Goal: Transaction & Acquisition: Purchase product/service

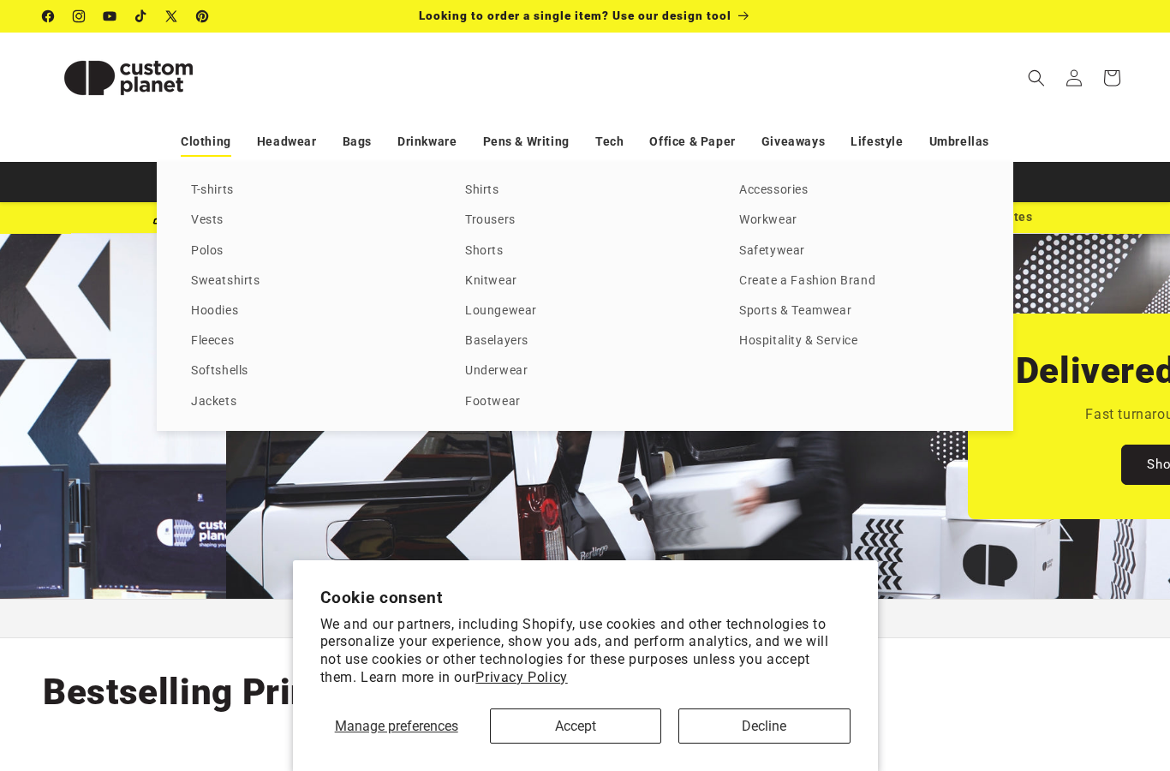
scroll to position [0, 1170]
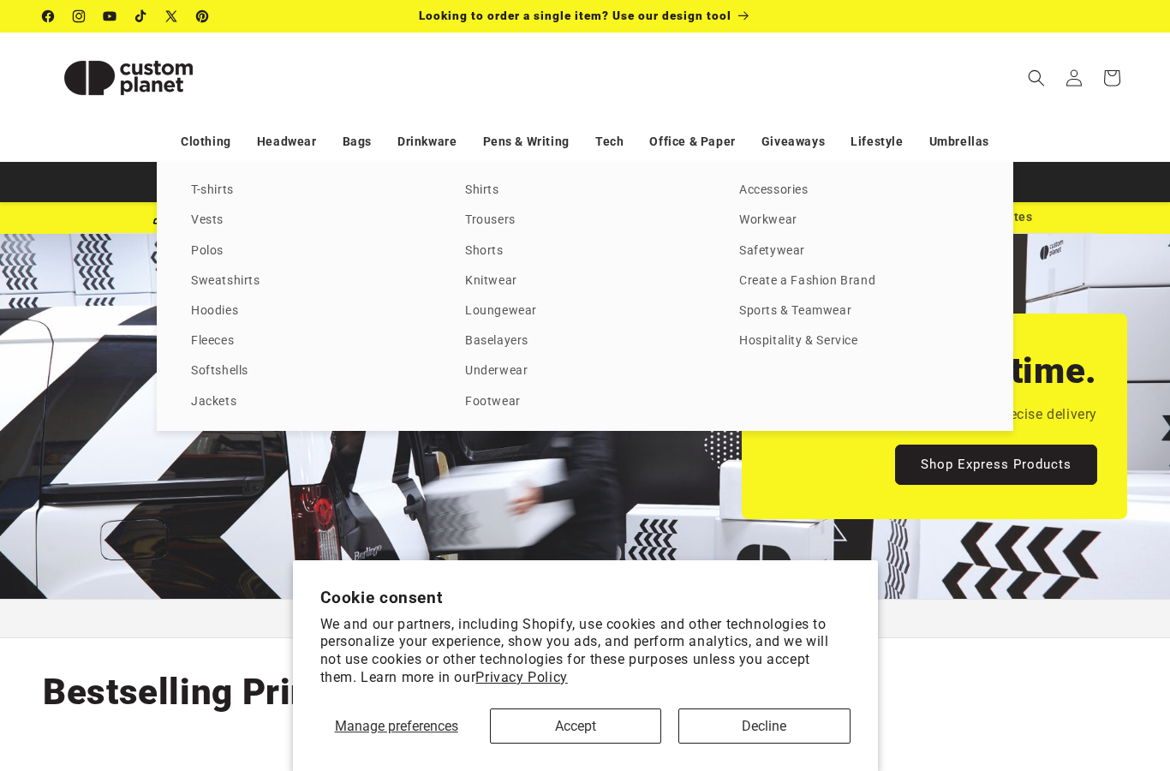
click at [597, 730] on button "Accept" at bounding box center [575, 725] width 171 height 35
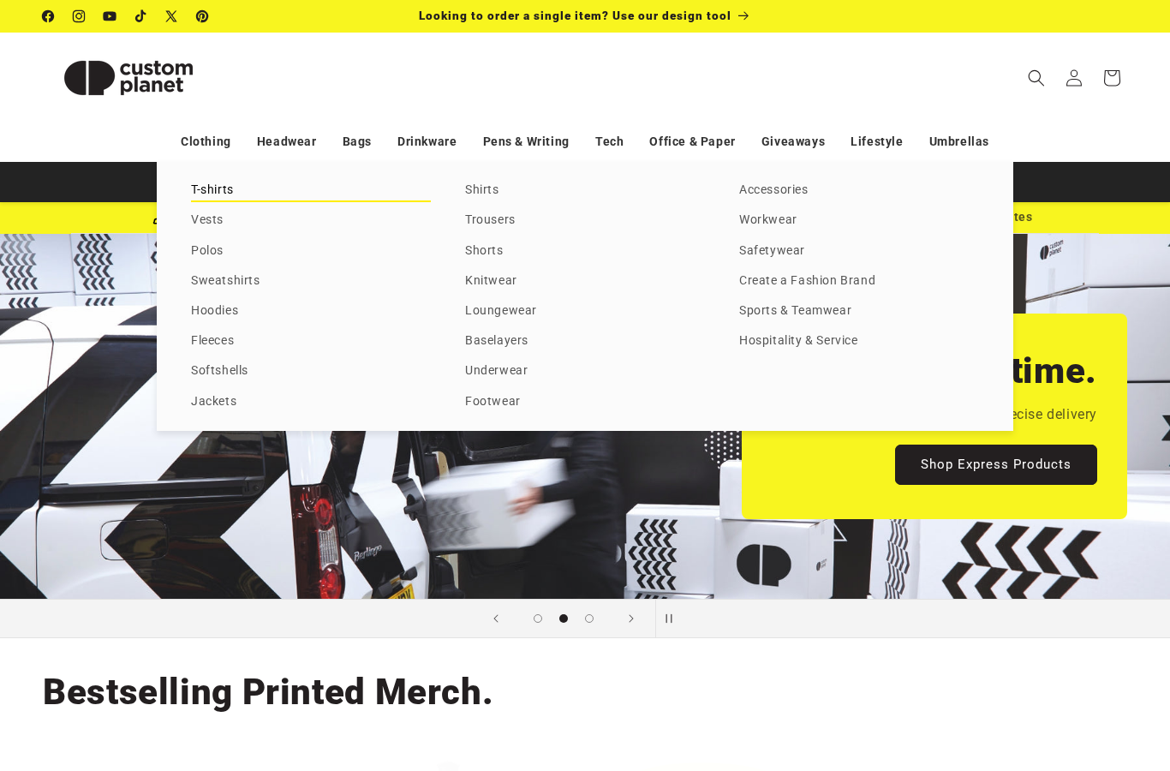
click at [205, 188] on link "T-shirts" at bounding box center [311, 190] width 240 height 23
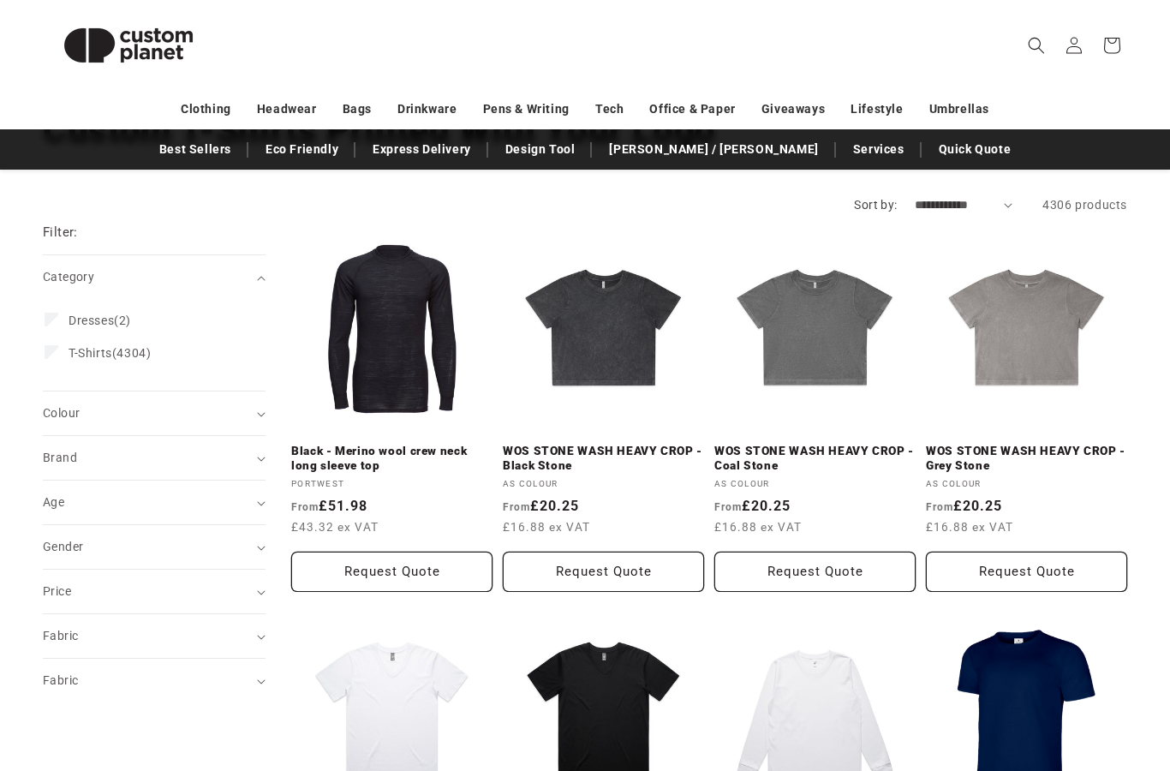
scroll to position [147, 0]
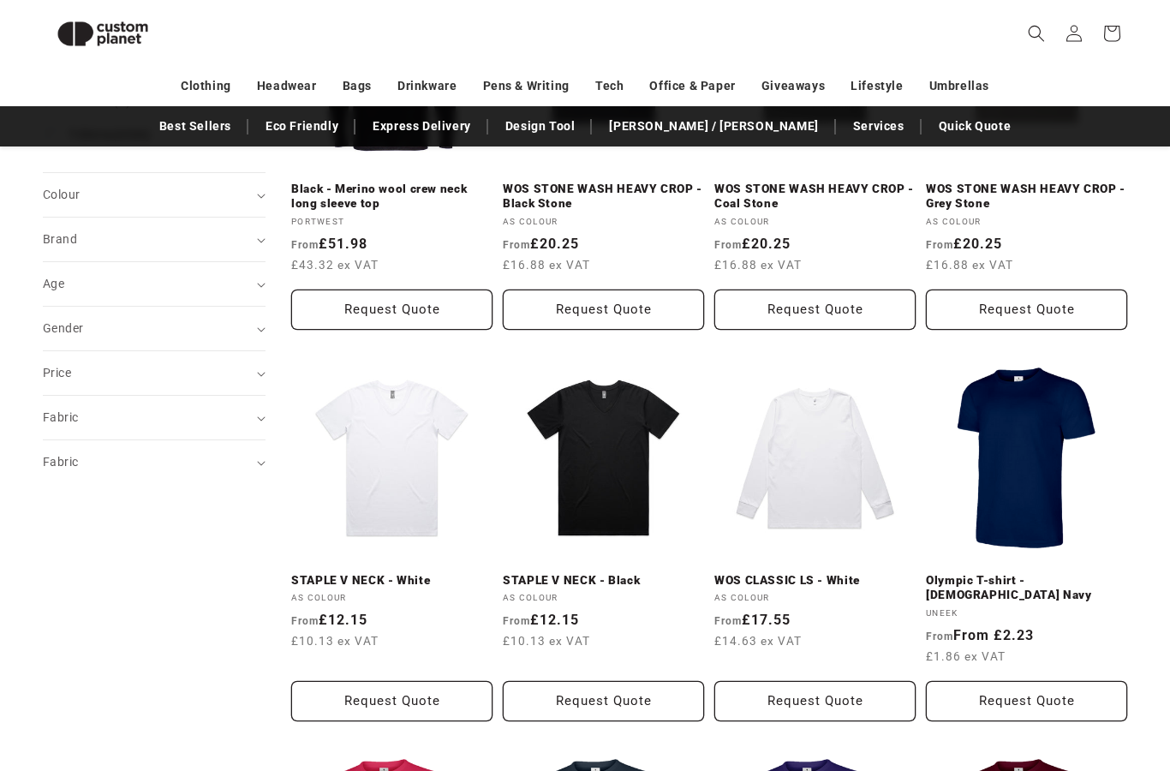
scroll to position [386, 0]
click at [53, 331] on span "Gender (0)" at bounding box center [63, 328] width 40 height 14
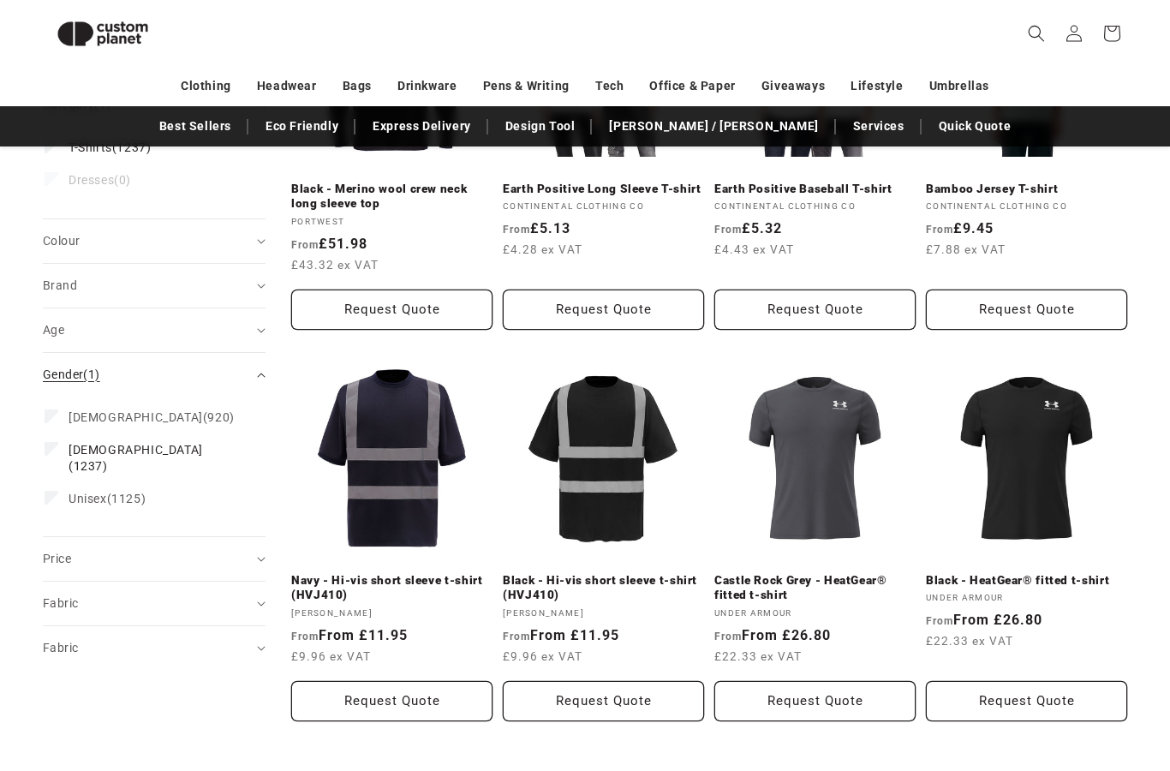
click at [55, 367] on span "Gender (1)" at bounding box center [71, 374] width 57 height 14
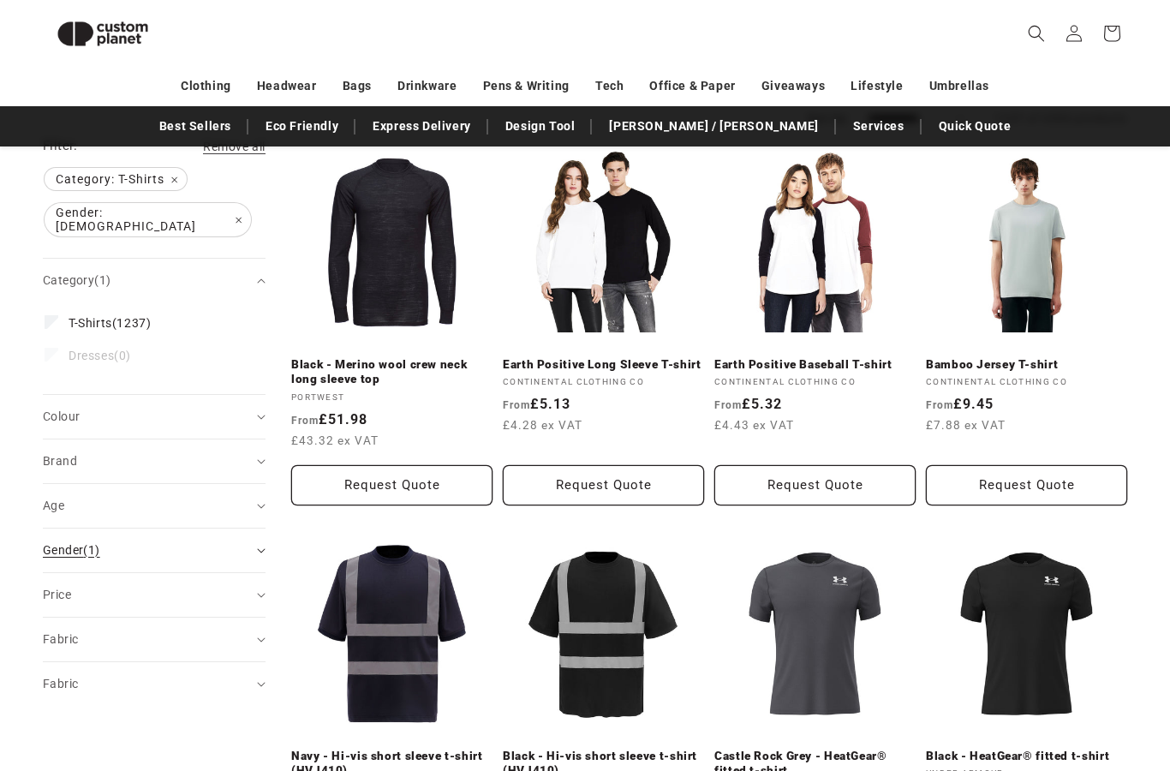
scroll to position [227, 0]
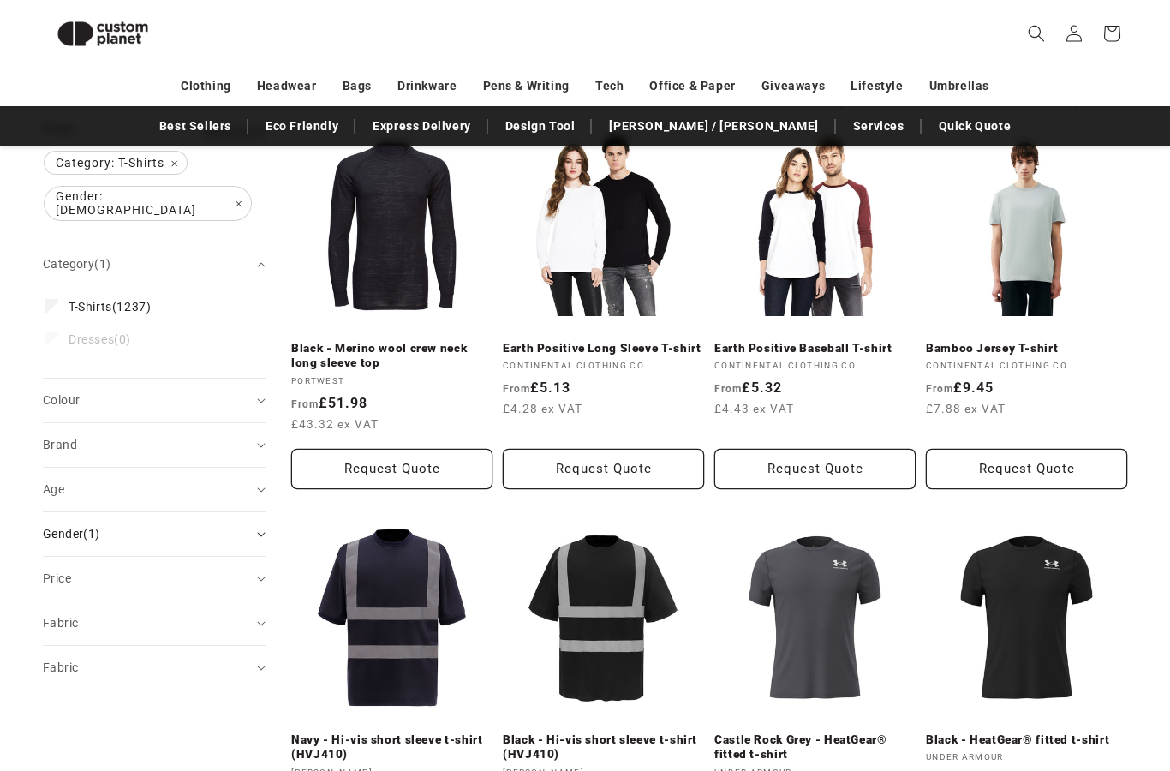
click at [58, 527] on span "Gender (1)" at bounding box center [71, 534] width 57 height 14
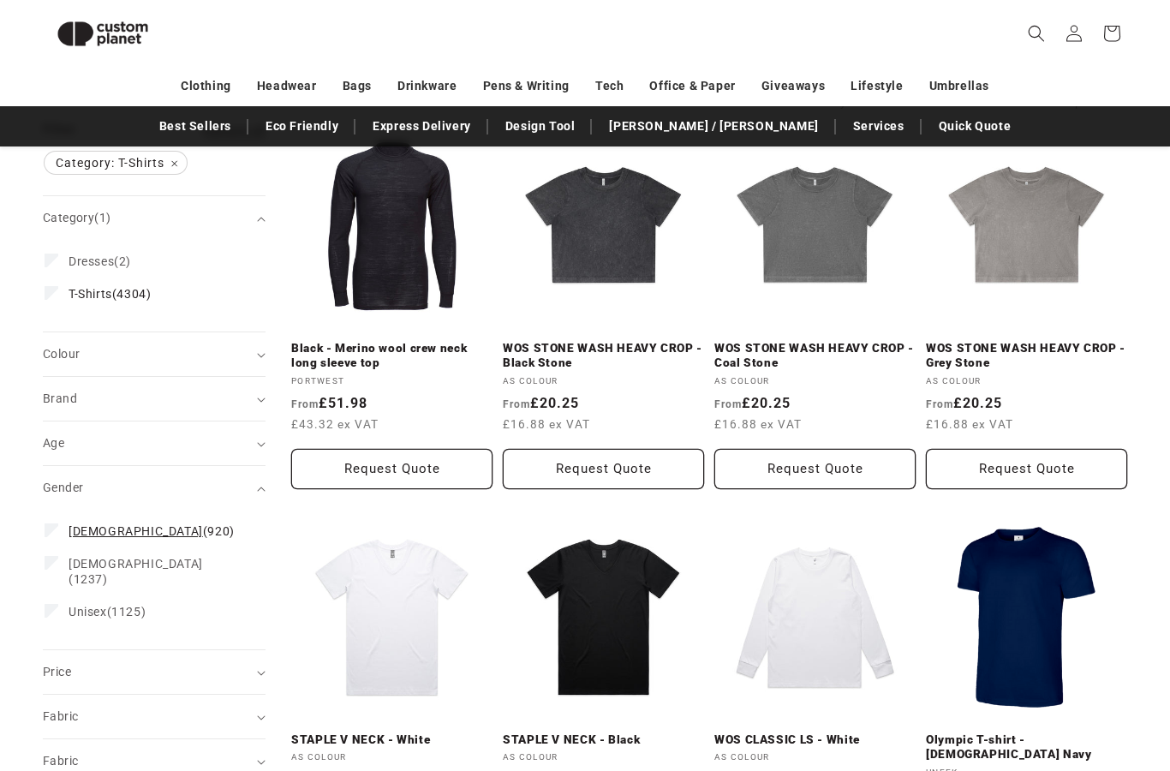
scroll to position [295, 0]
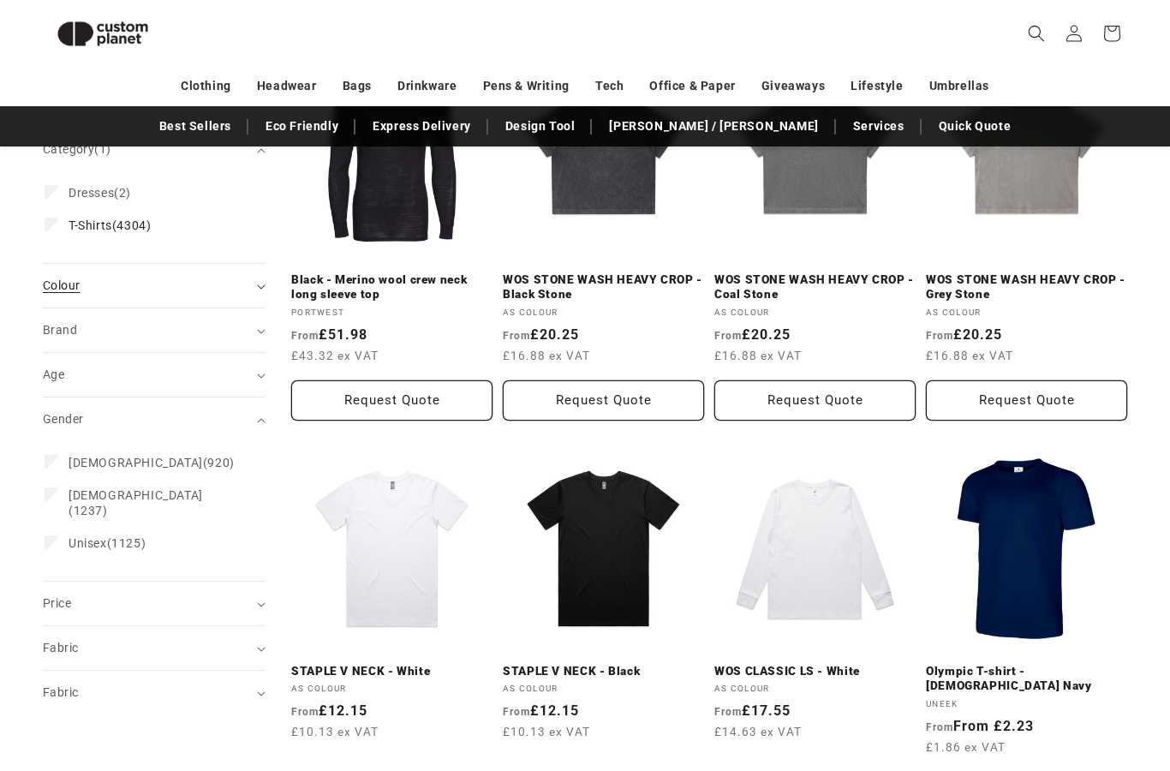
click at [47, 290] on span "Colour (0)" at bounding box center [61, 285] width 37 height 14
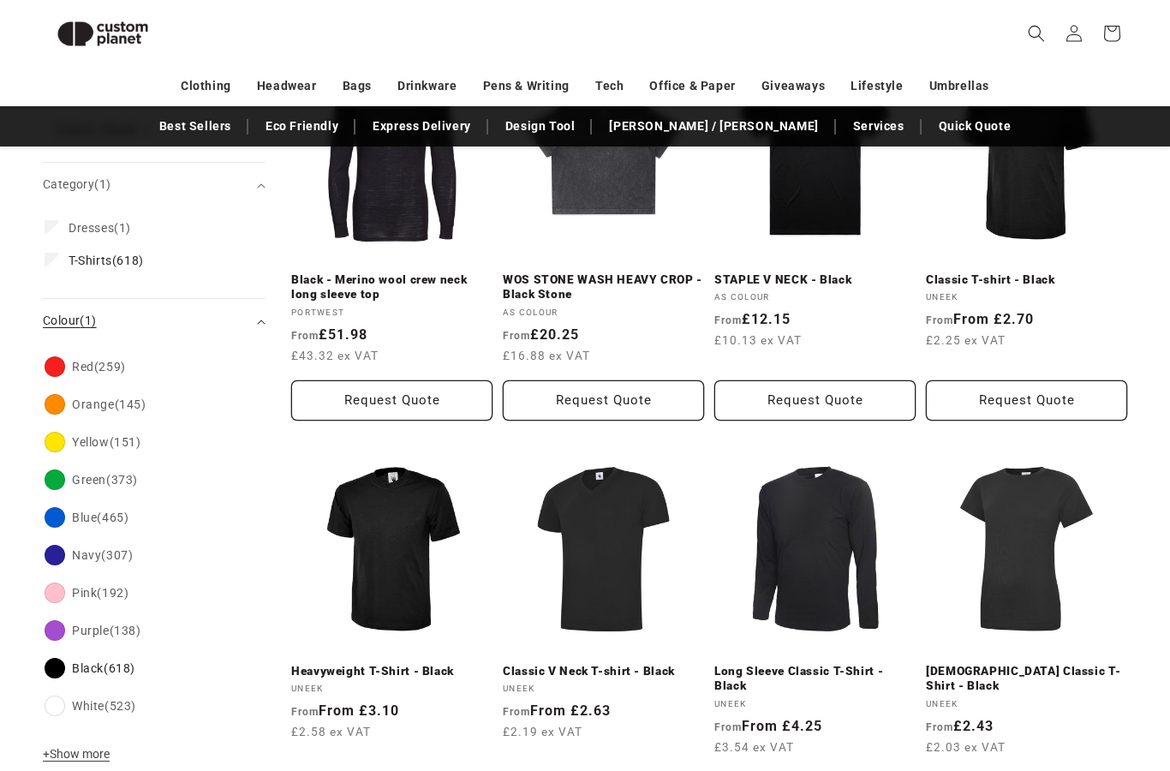
click at [53, 313] on span "Colour (1)" at bounding box center [70, 320] width 54 height 14
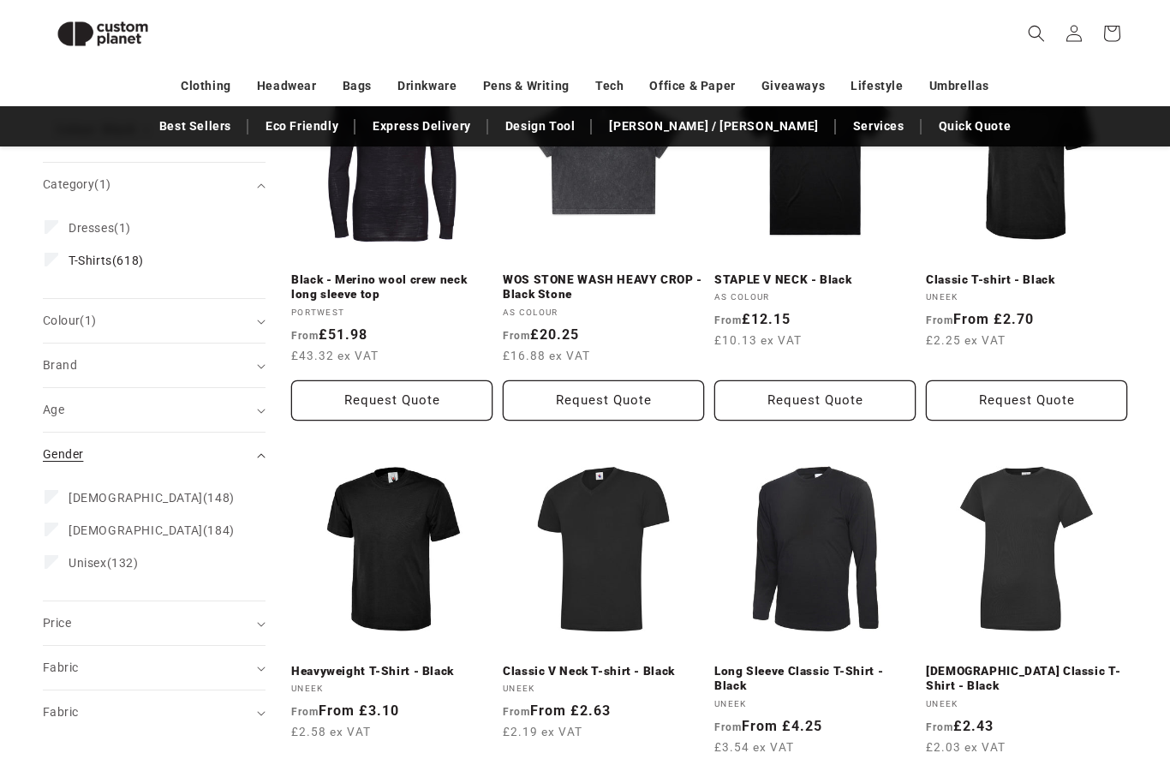
click at [57, 453] on span "Gender (0)" at bounding box center [63, 454] width 40 height 14
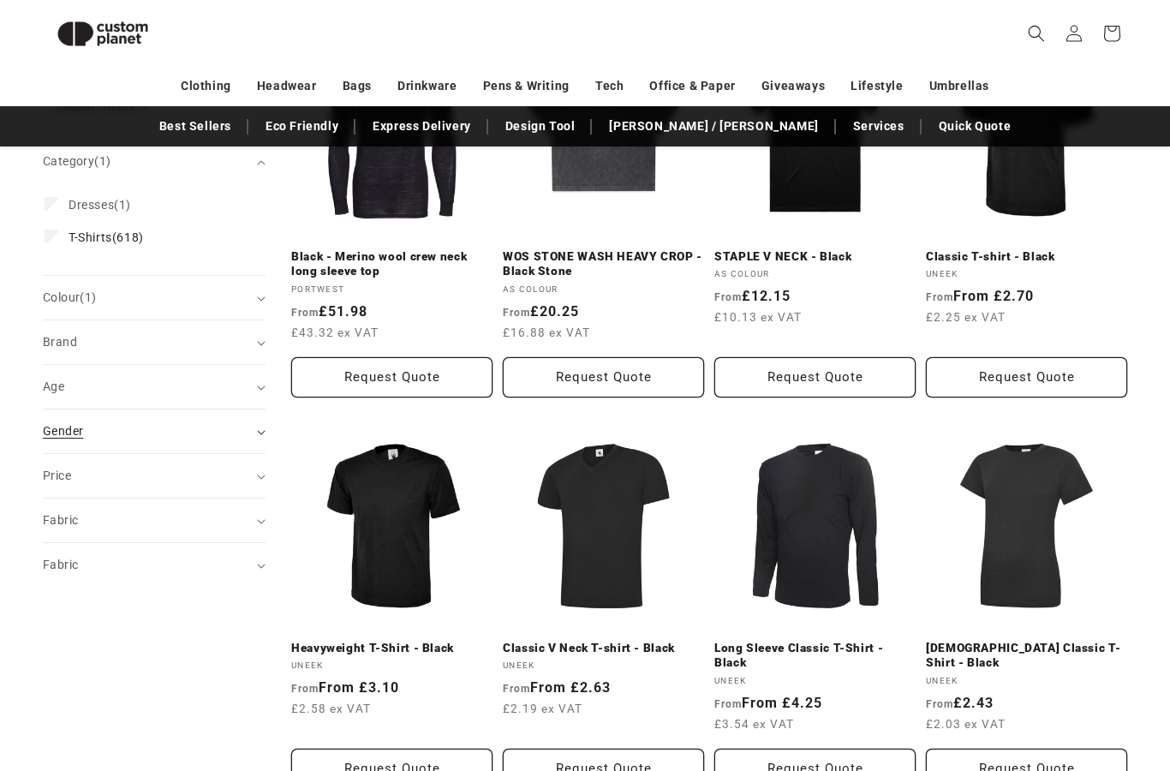
scroll to position [318, 0]
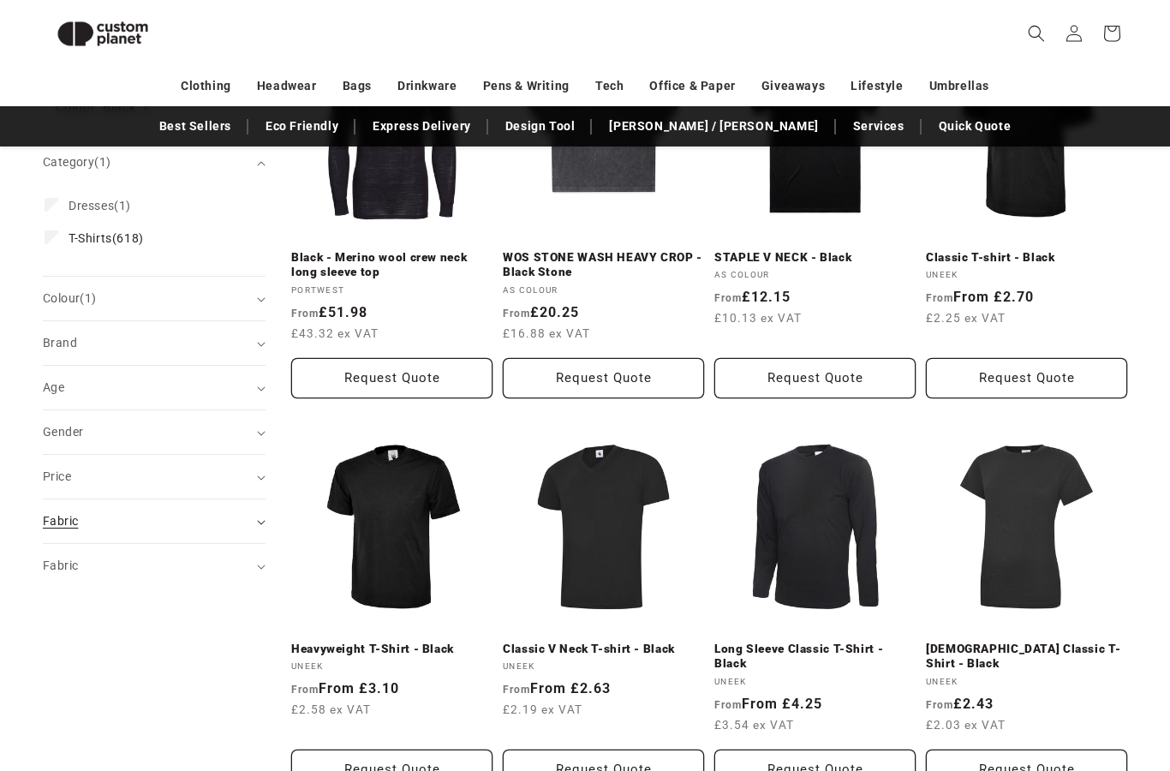
click at [54, 514] on span "Fabric (0)" at bounding box center [60, 521] width 35 height 14
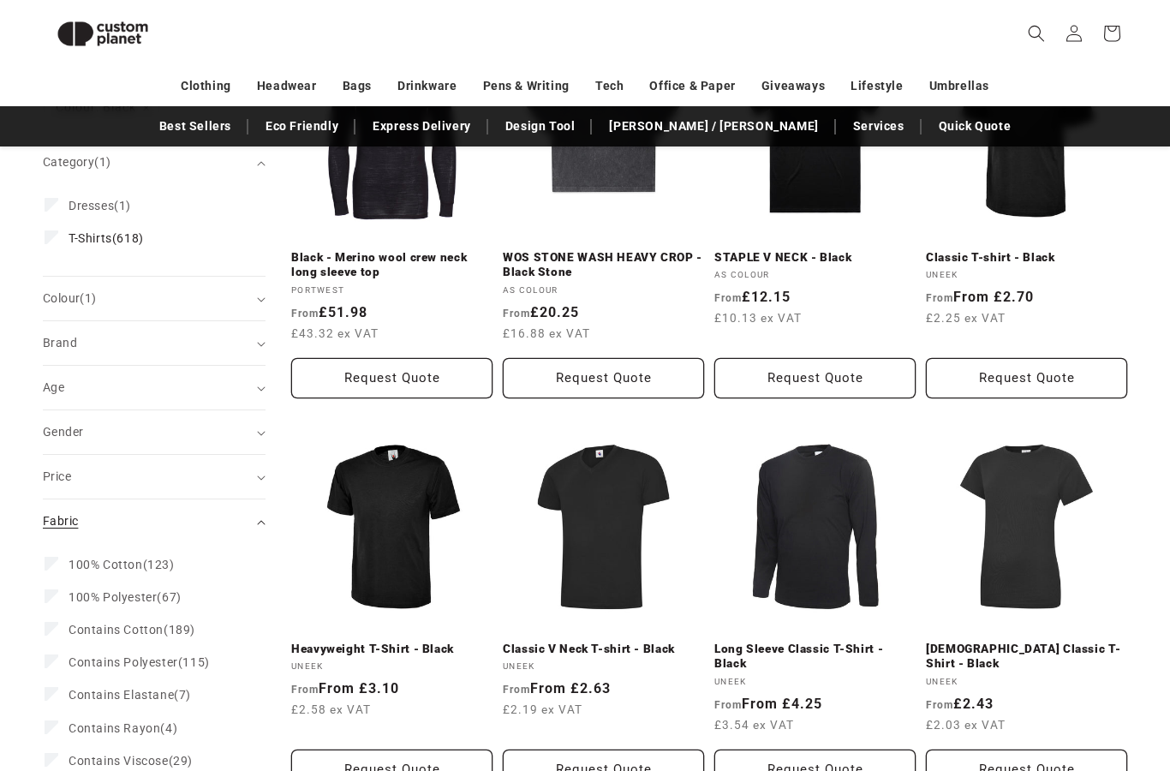
click at [44, 516] on span "Fabric (0)" at bounding box center [60, 521] width 35 height 14
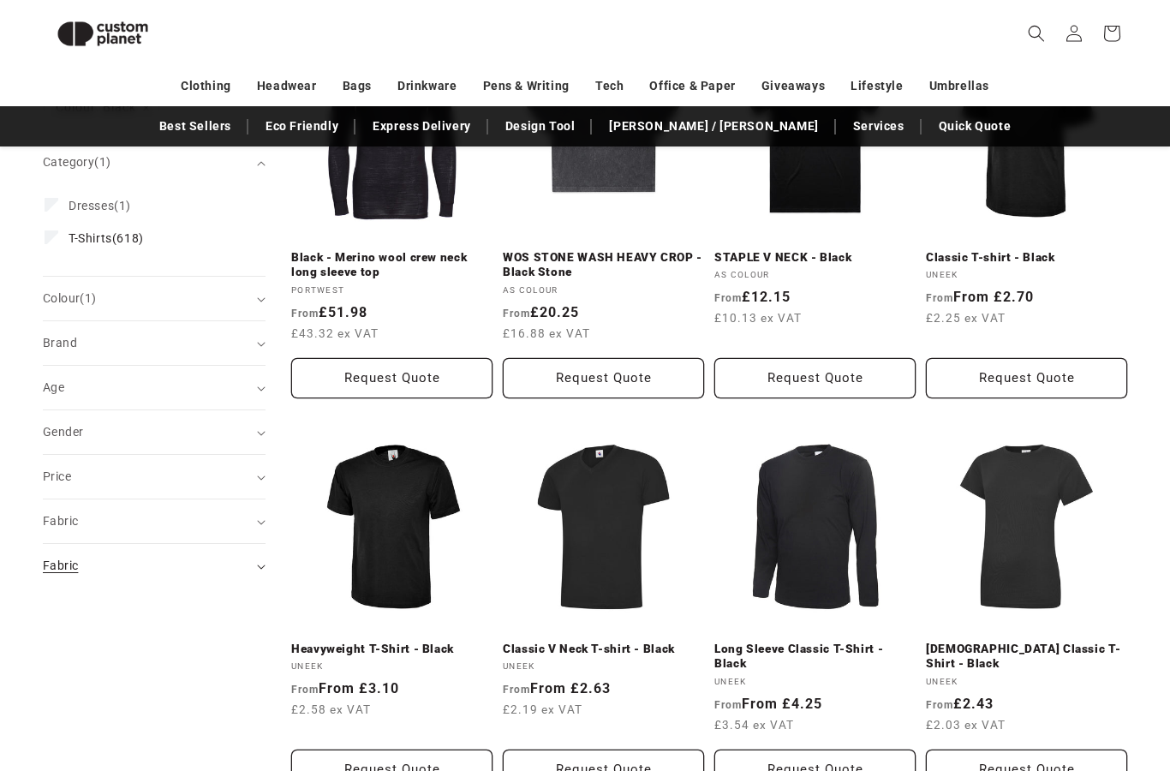
click at [46, 563] on span "Fabric (0)" at bounding box center [60, 565] width 35 height 14
click at [44, 558] on span "Fabric (0)" at bounding box center [60, 565] width 35 height 14
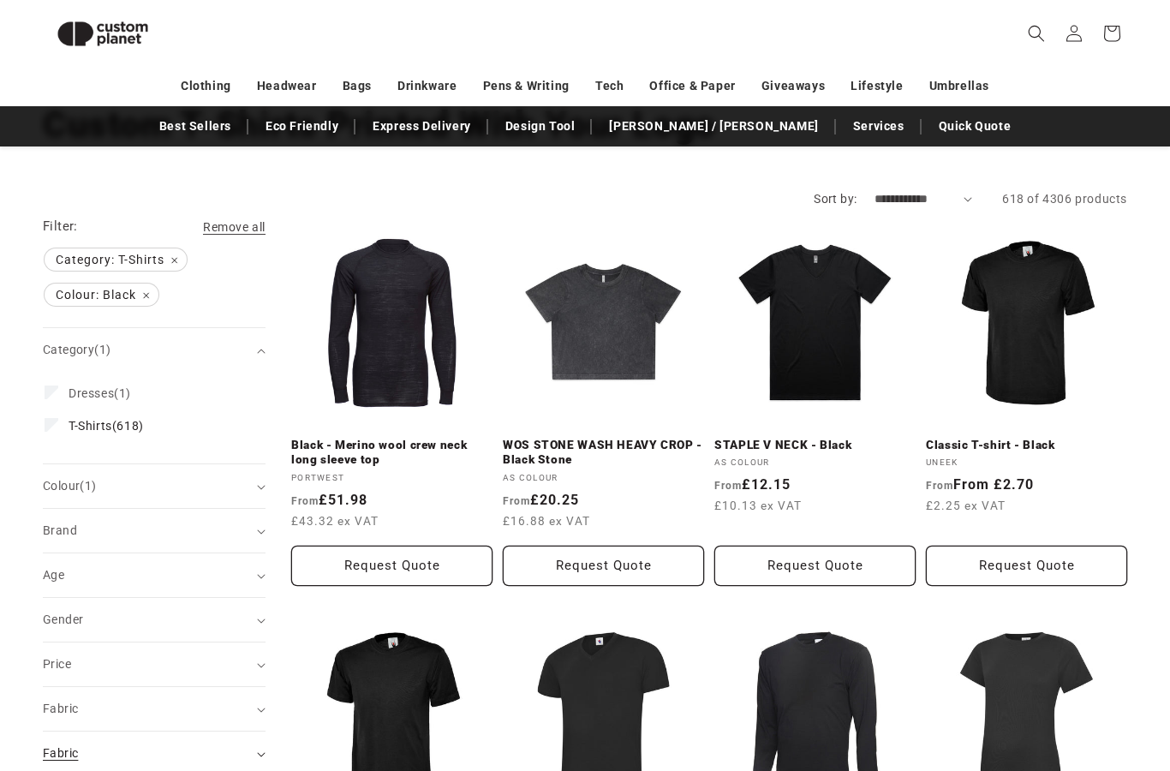
scroll to position [124, 0]
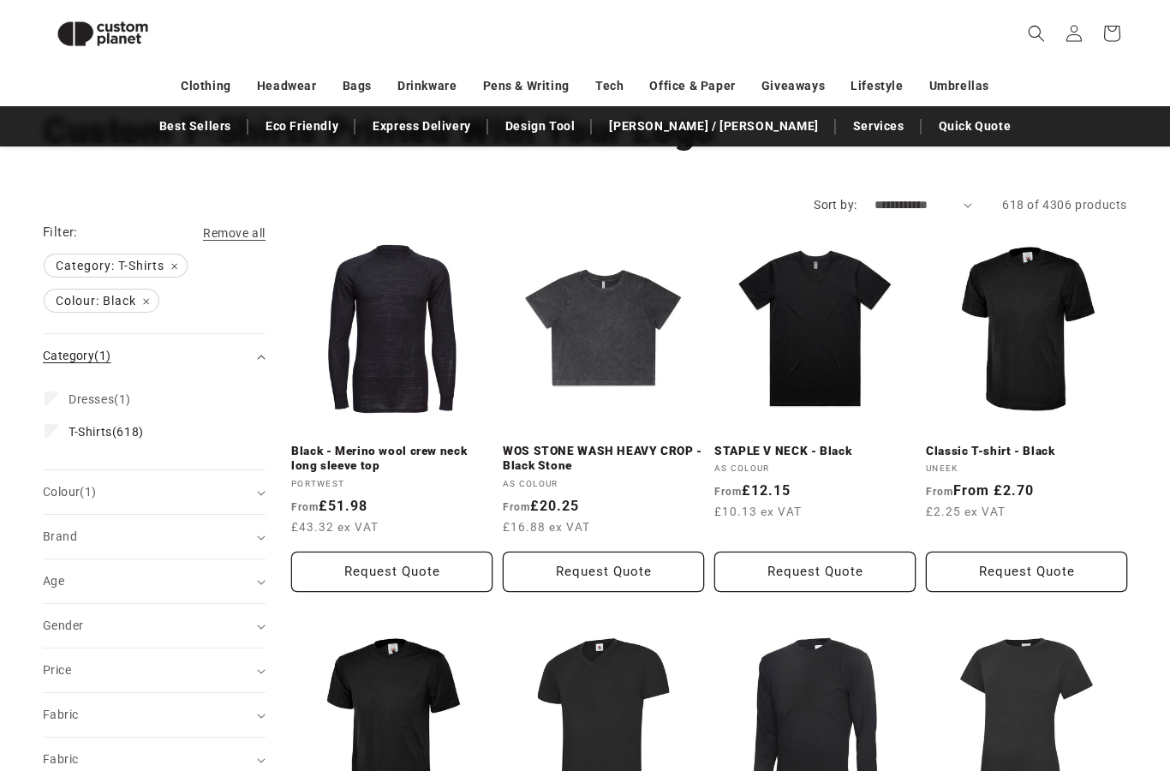
click at [54, 355] on span "Category (1)" at bounding box center [77, 356] width 68 height 14
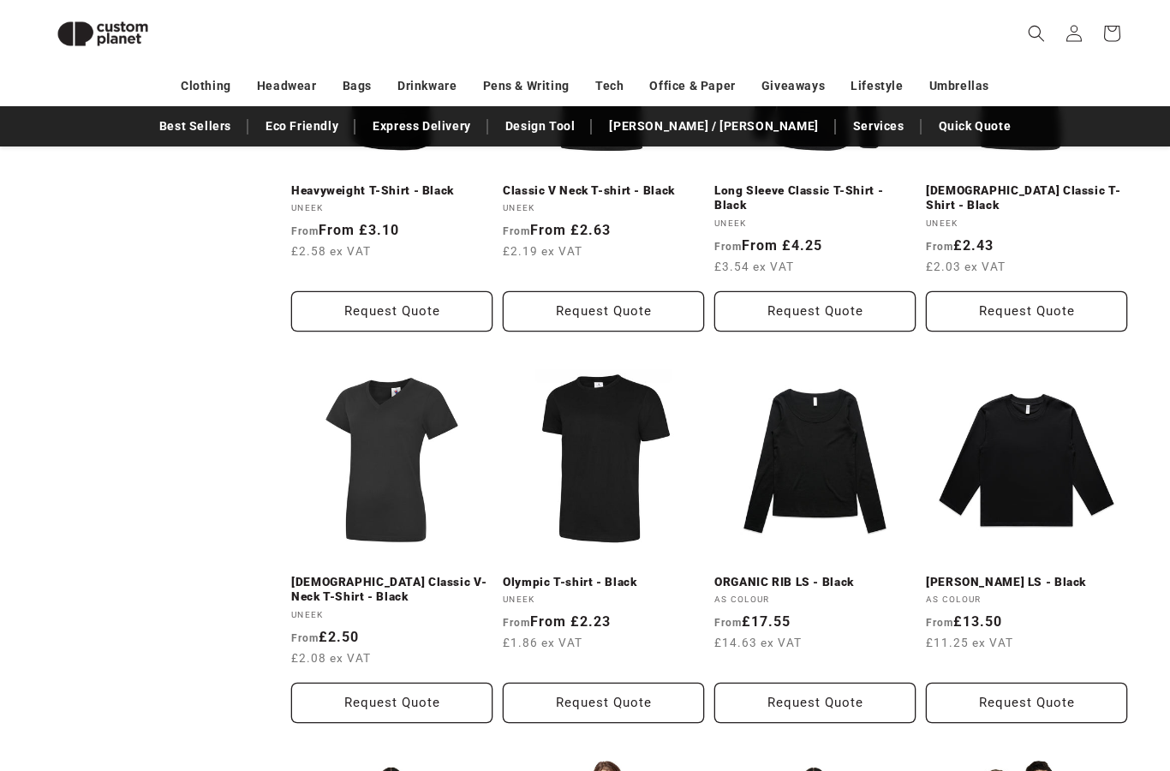
scroll to position [844, 0]
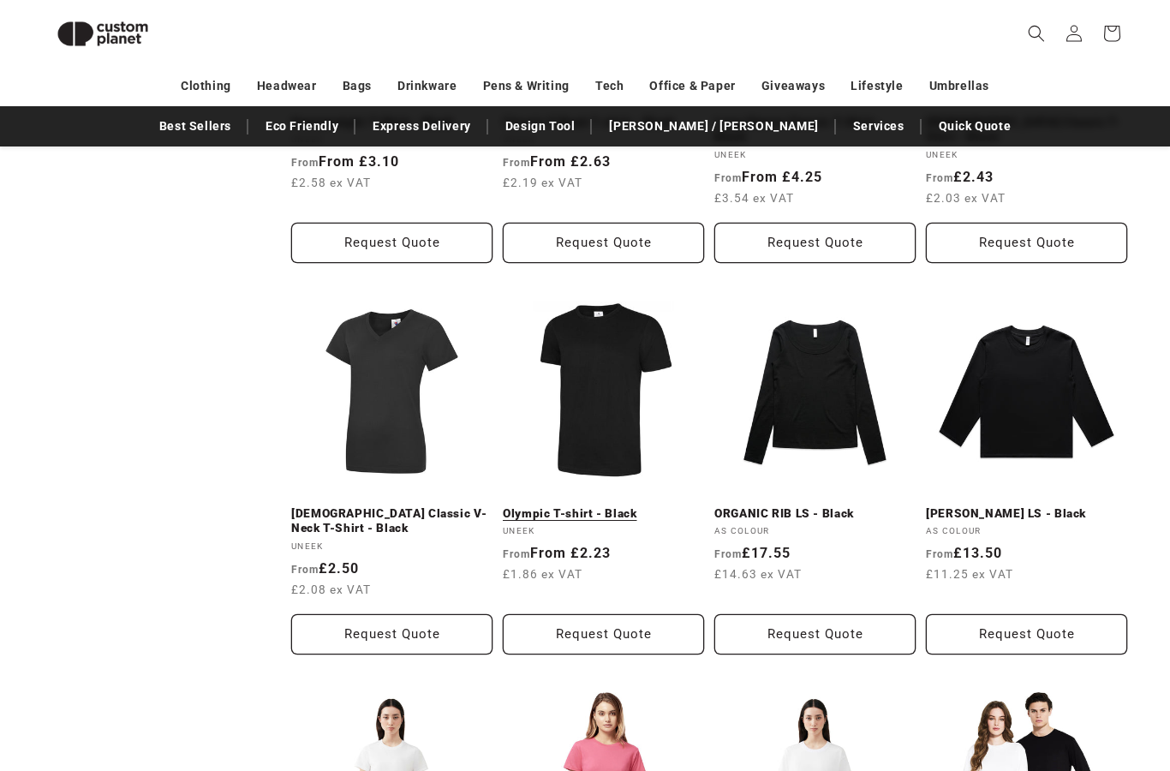
click at [599, 506] on link "Olympic T-shirt - Black" at bounding box center [603, 513] width 201 height 15
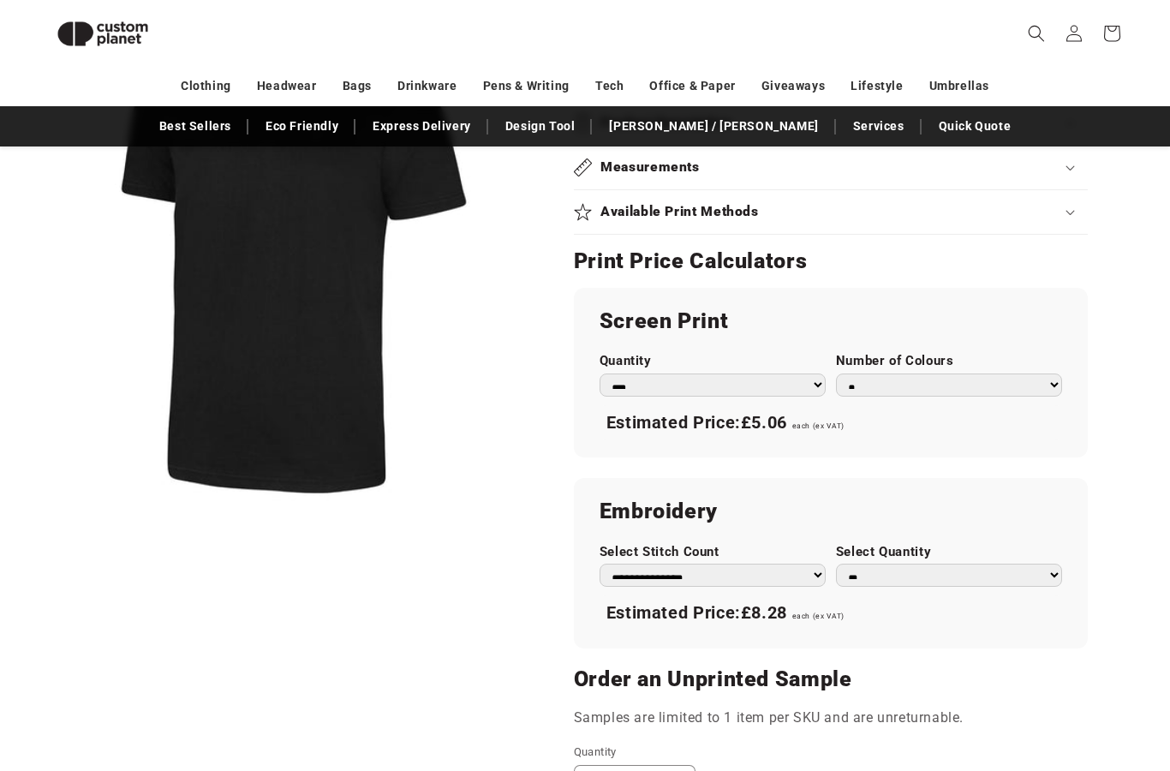
scroll to position [796, 0]
click at [1048, 374] on select "* * * * * * *" at bounding box center [949, 385] width 226 height 23
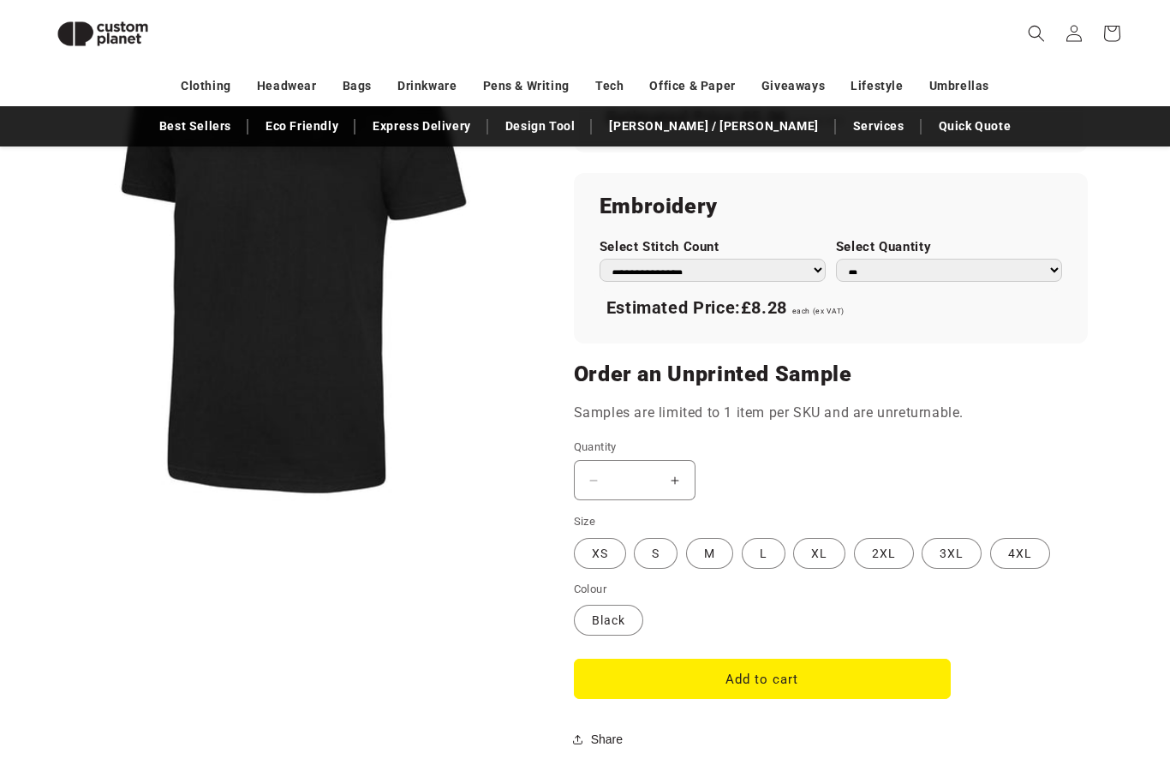
scroll to position [1070, 0]
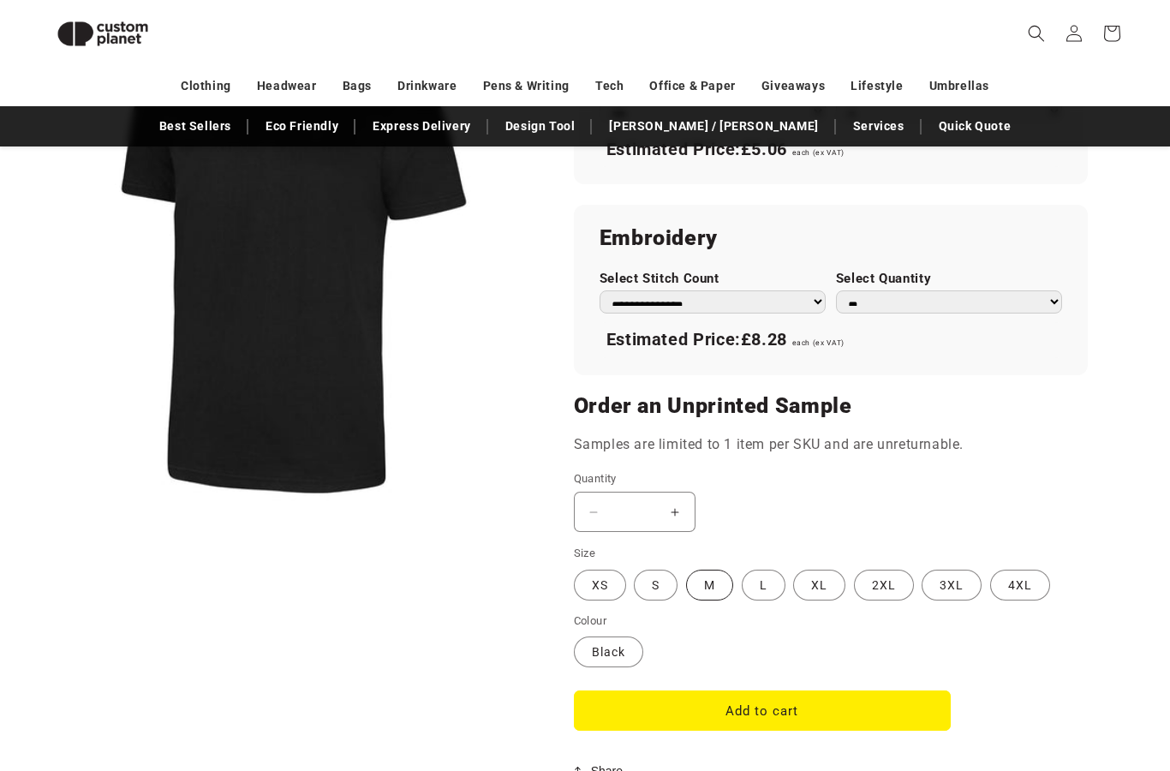
click at [693, 579] on label "M Variant sold out or unavailable" at bounding box center [709, 584] width 47 height 31
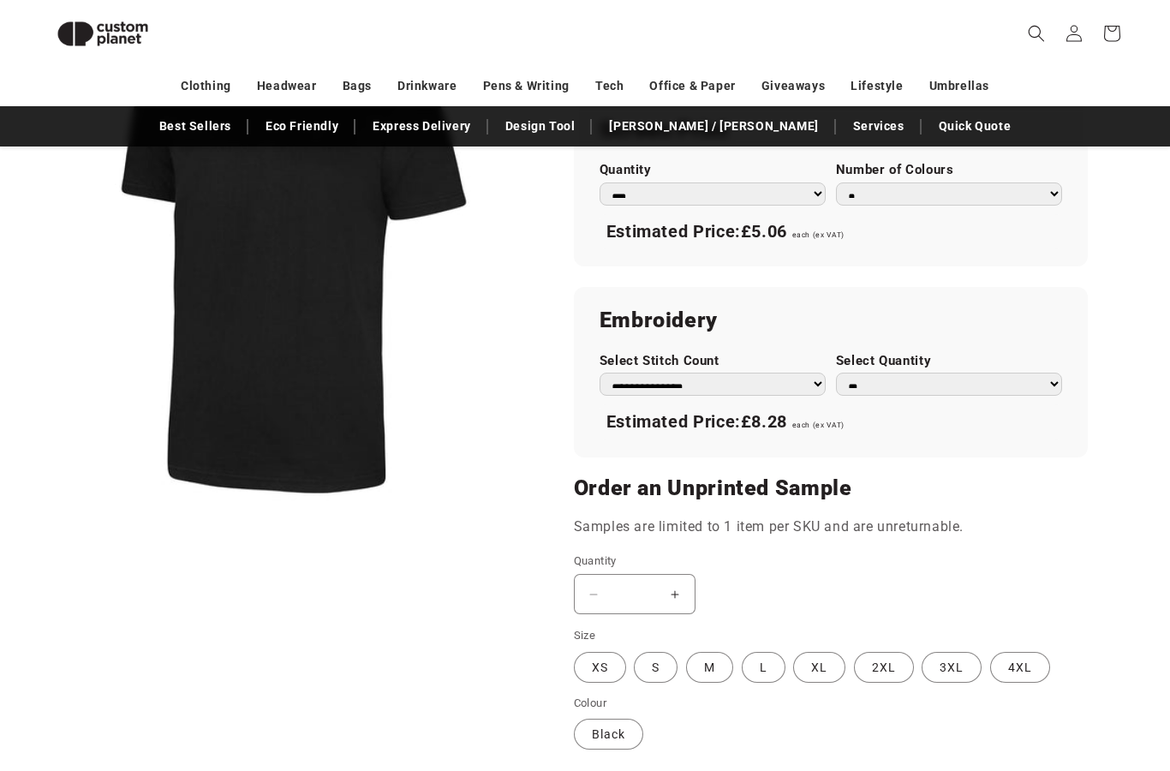
scroll to position [1147, 0]
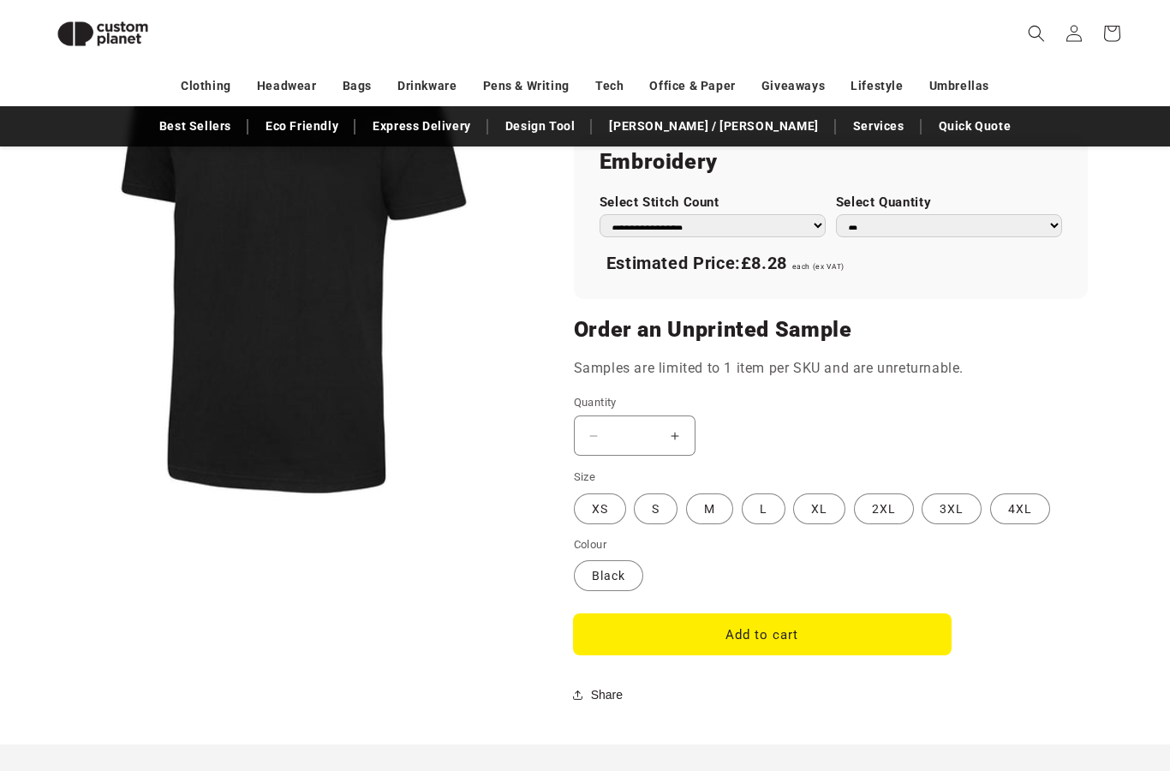
click at [774, 625] on button "Add to cart" at bounding box center [762, 634] width 377 height 40
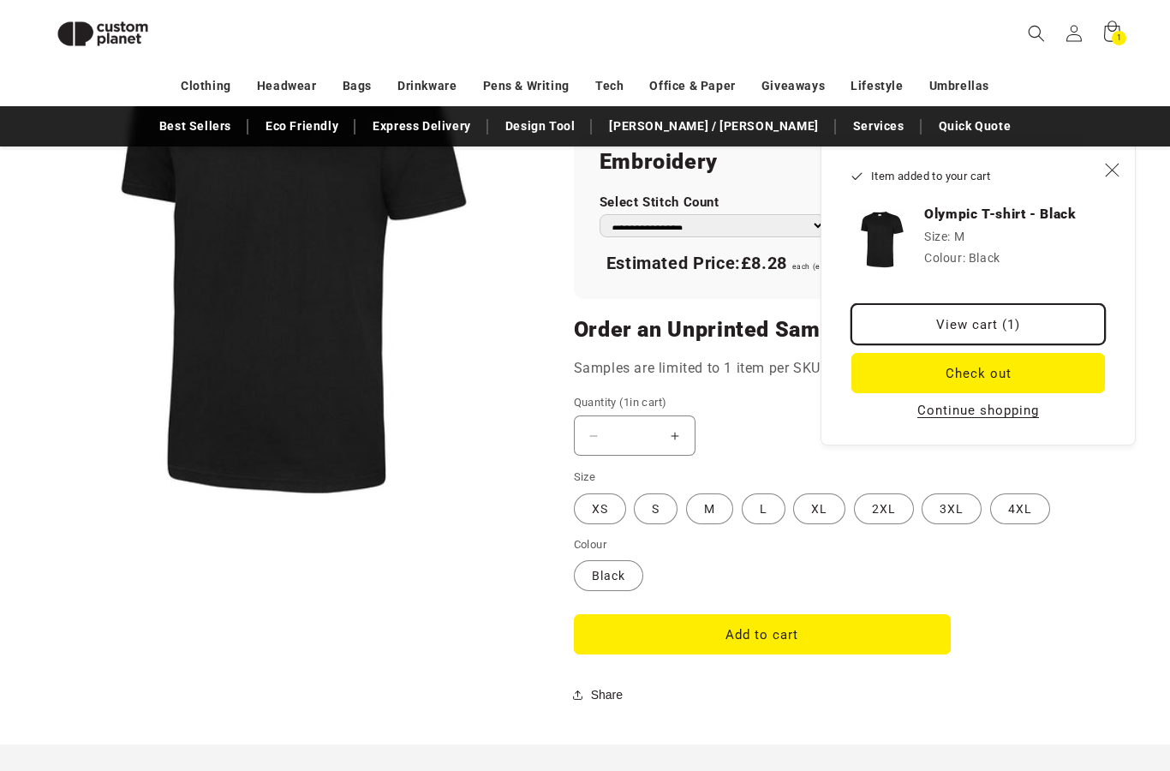
click at [1055, 329] on link "View cart (1)" at bounding box center [977, 324] width 253 height 40
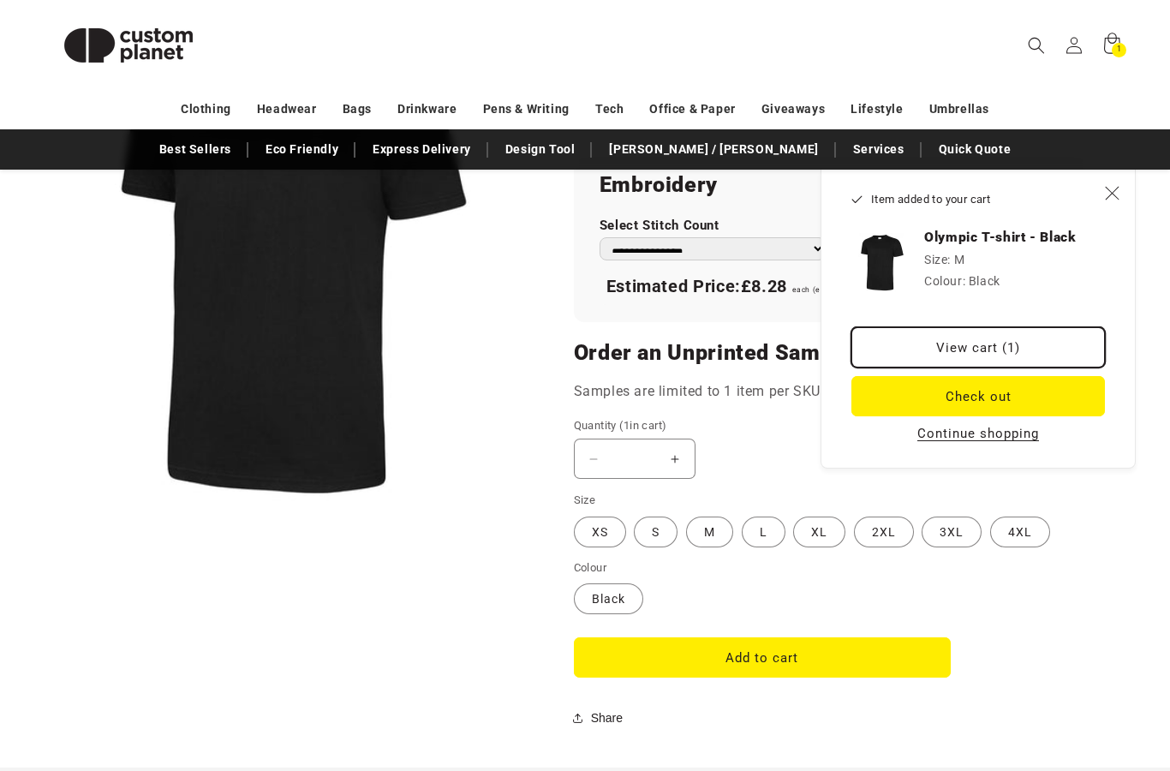
scroll to position [1215, 0]
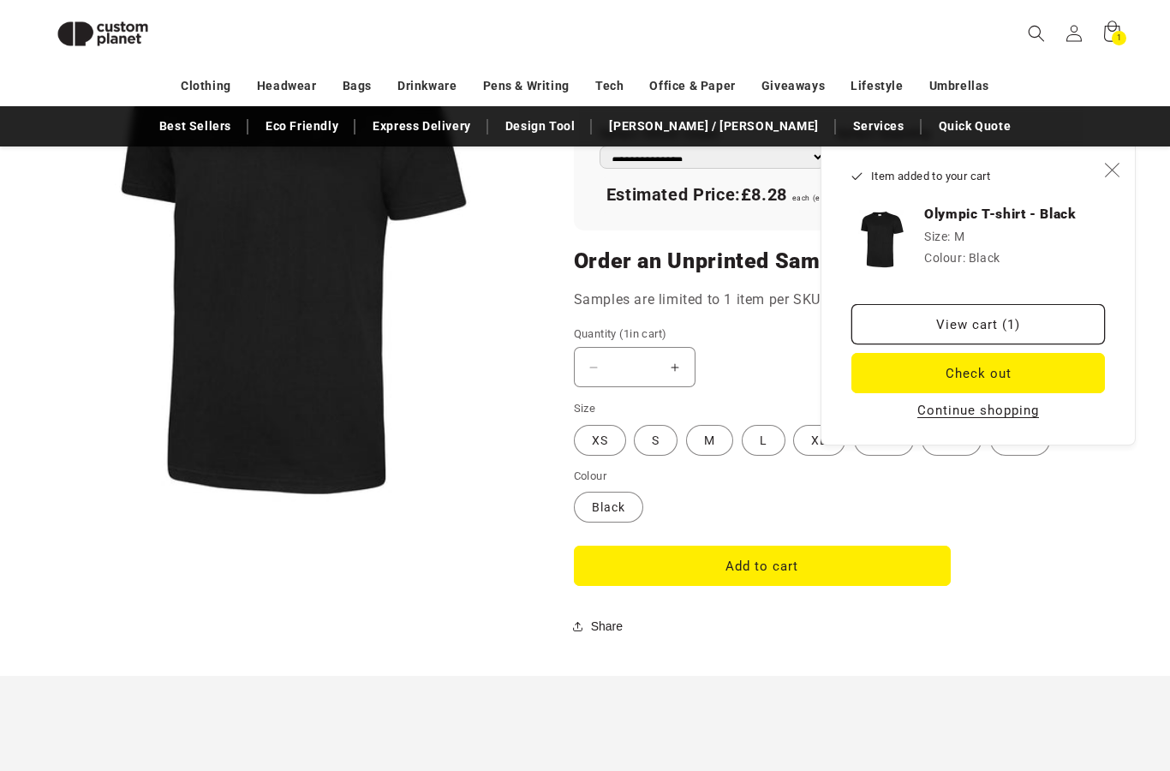
click at [1098, 180] on button "Close" at bounding box center [1112, 170] width 38 height 38
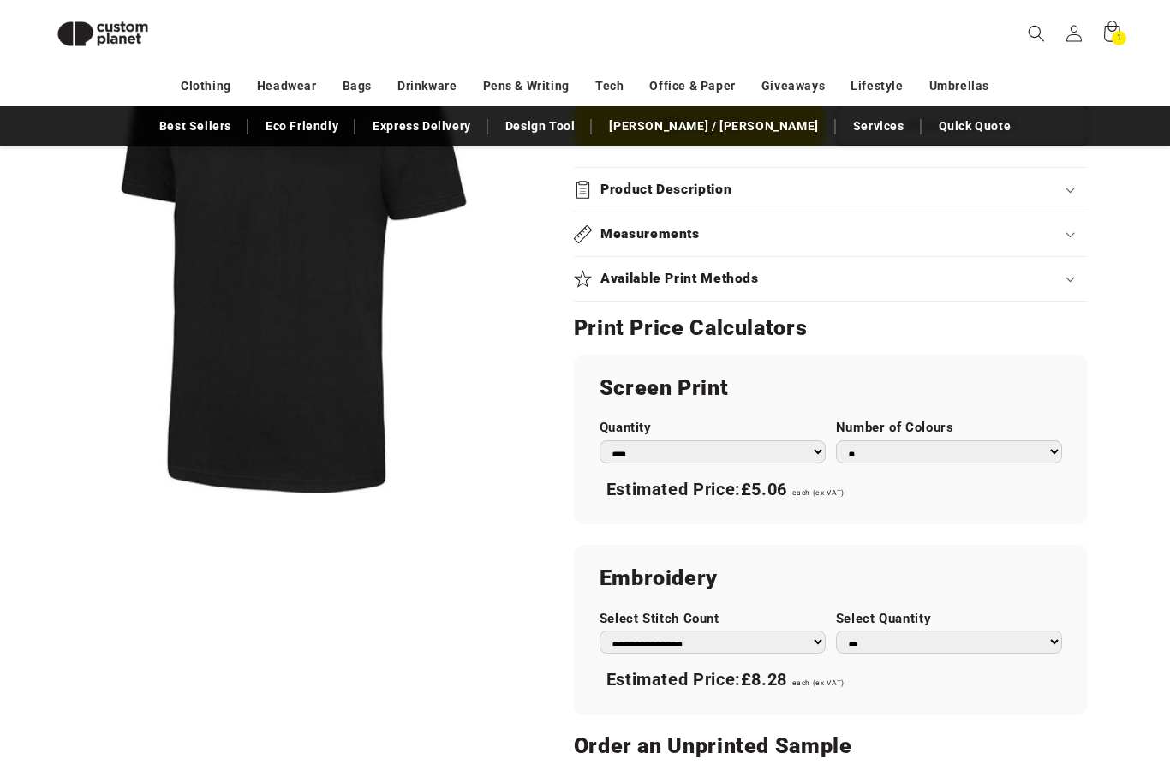
scroll to position [724, 0]
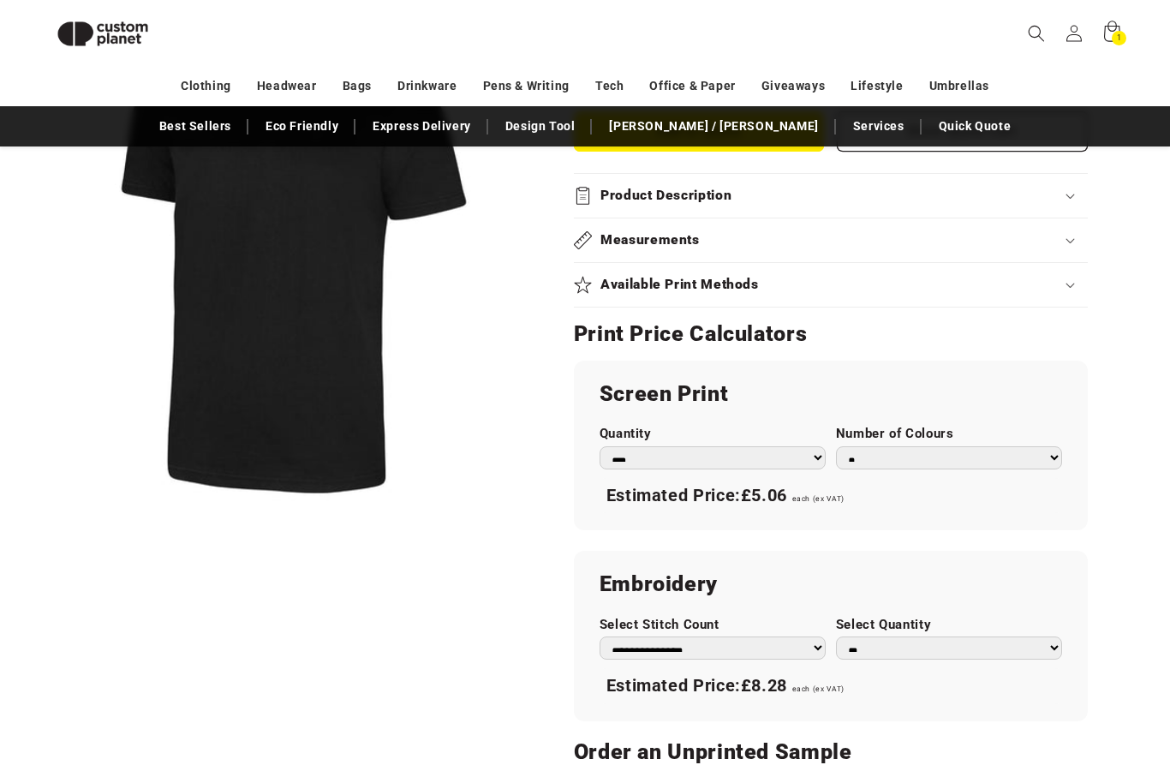
click at [764, 390] on h2 "Screen Print" at bounding box center [830, 394] width 462 height 27
click at [924, 434] on label "Number of Colours" at bounding box center [949, 434] width 226 height 16
click at [924, 447] on select "* * * * * * *" at bounding box center [949, 458] width 226 height 23
click at [797, 450] on select "*** *** *** **** **** **** ***** *****" at bounding box center [712, 457] width 226 height 23
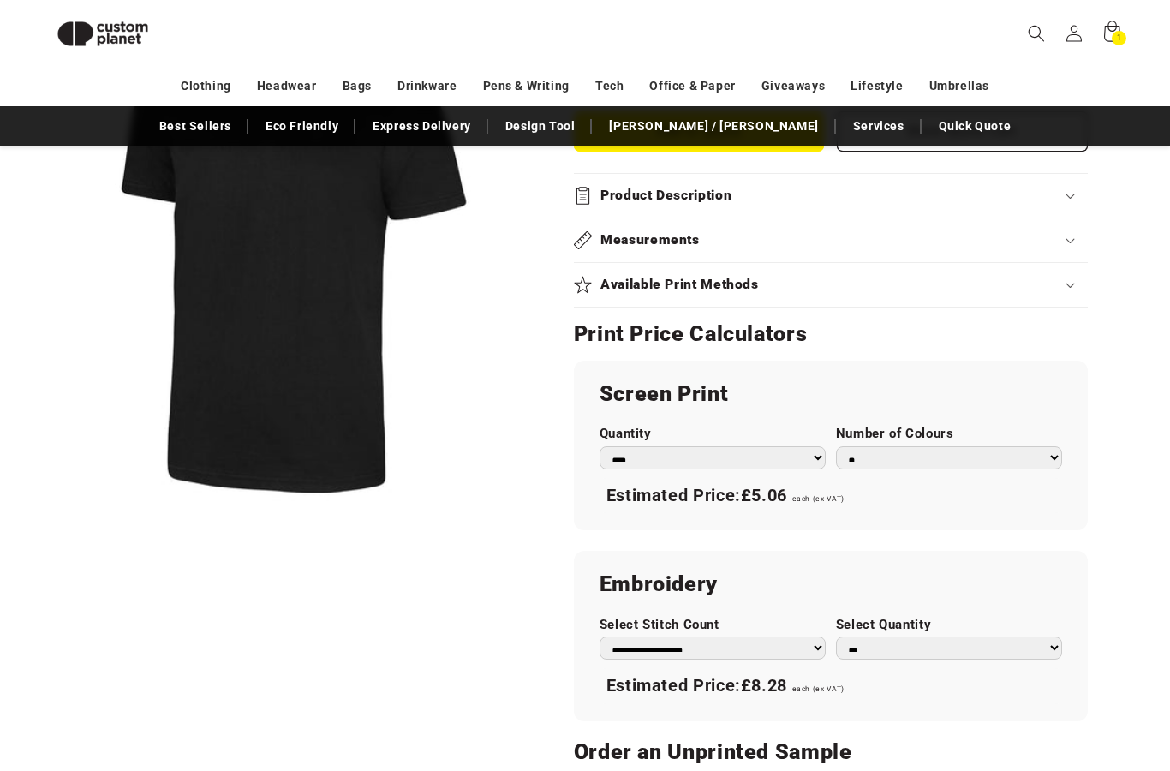
click at [819, 446] on select "*** *** *** **** **** **** ***** *****" at bounding box center [712, 457] width 226 height 23
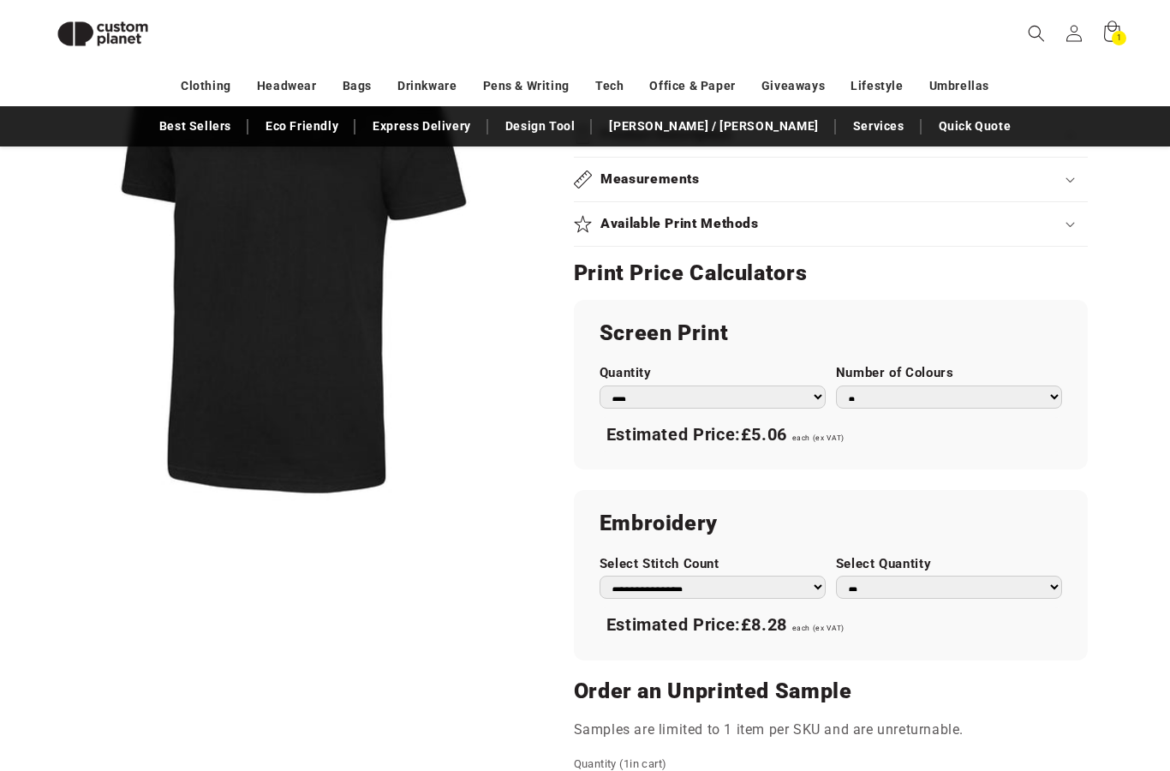
scroll to position [795, 0]
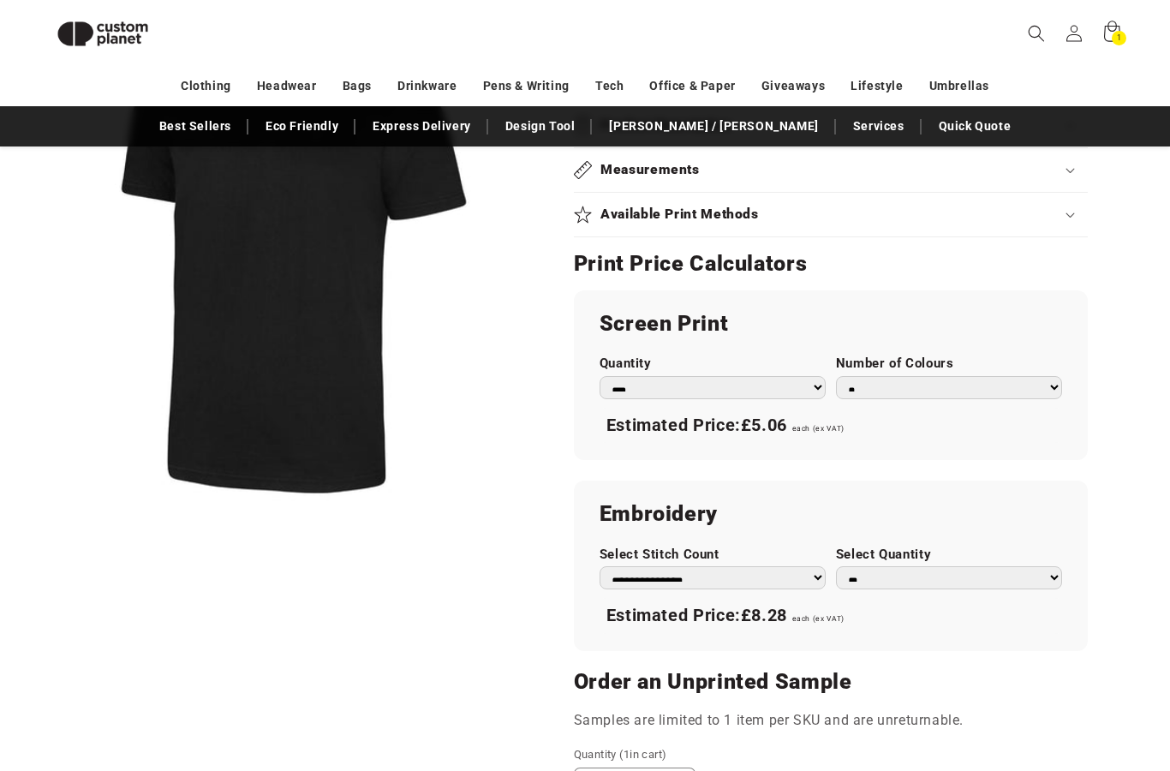
click at [975, 566] on select "** ** *** *** *** **** **** ****" at bounding box center [949, 577] width 226 height 23
select select "*"
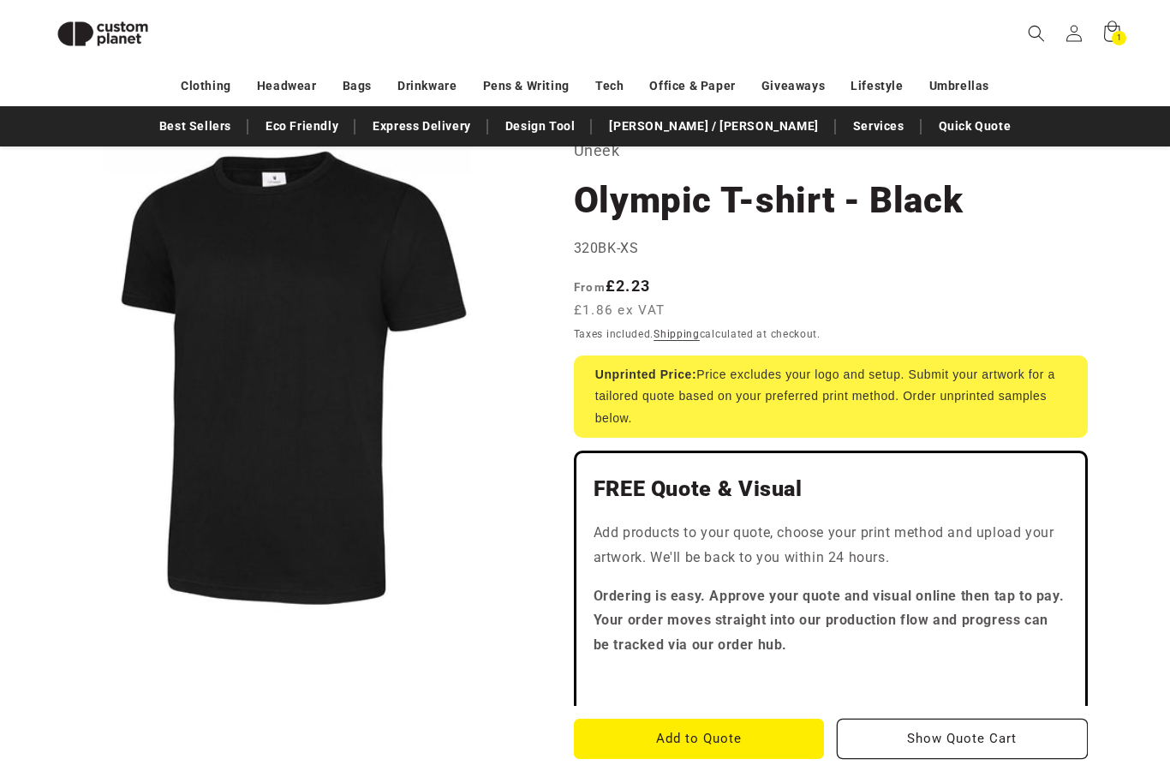
scroll to position [104, 0]
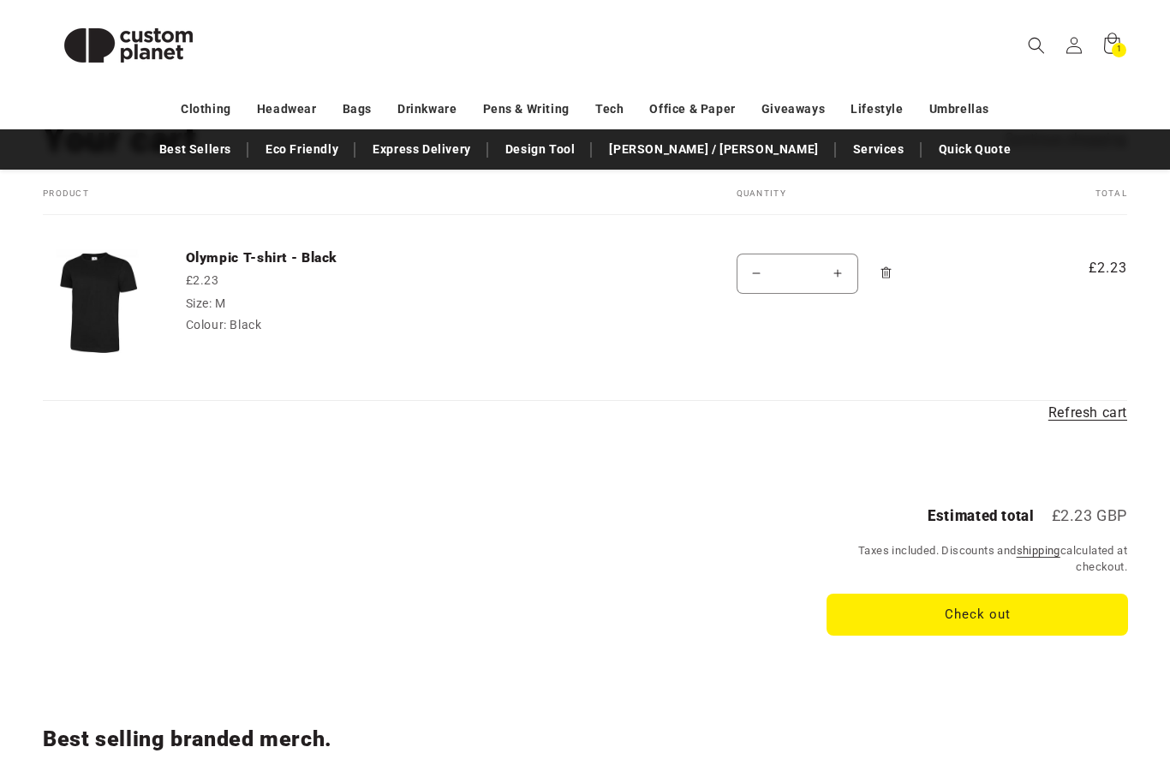
click at [1016, 608] on button "Check out" at bounding box center [977, 614] width 300 height 40
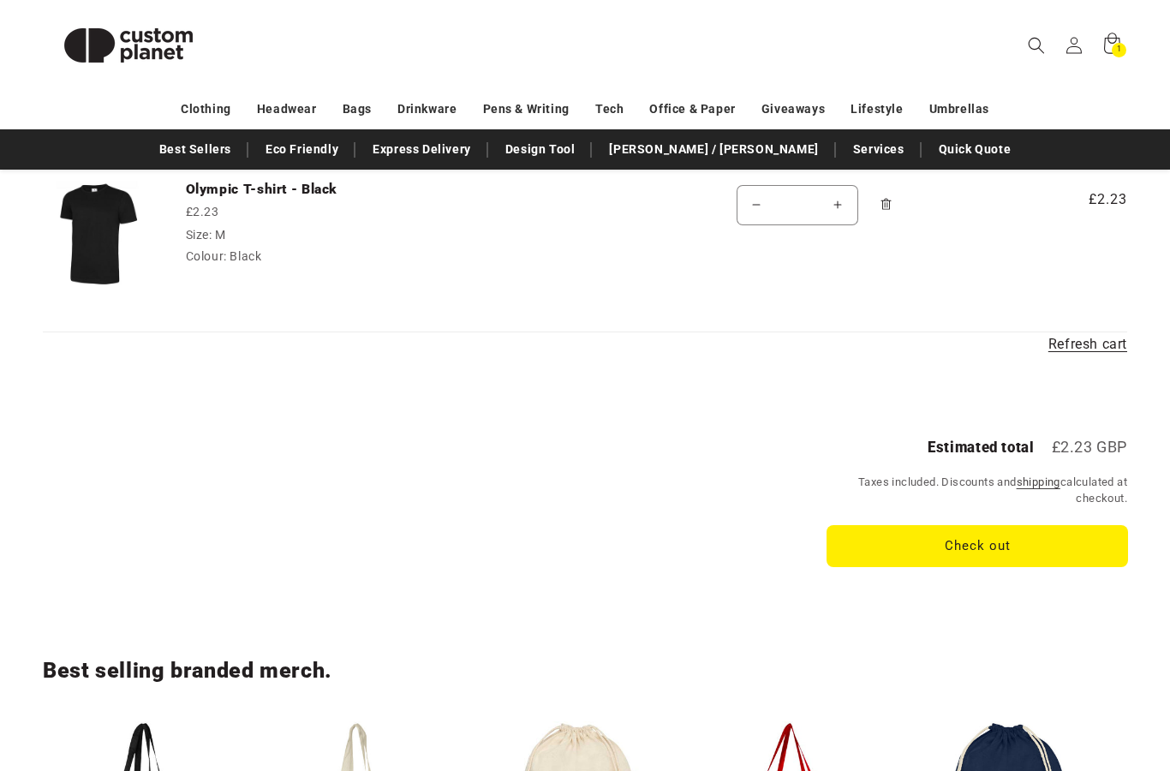
scroll to position [210, 0]
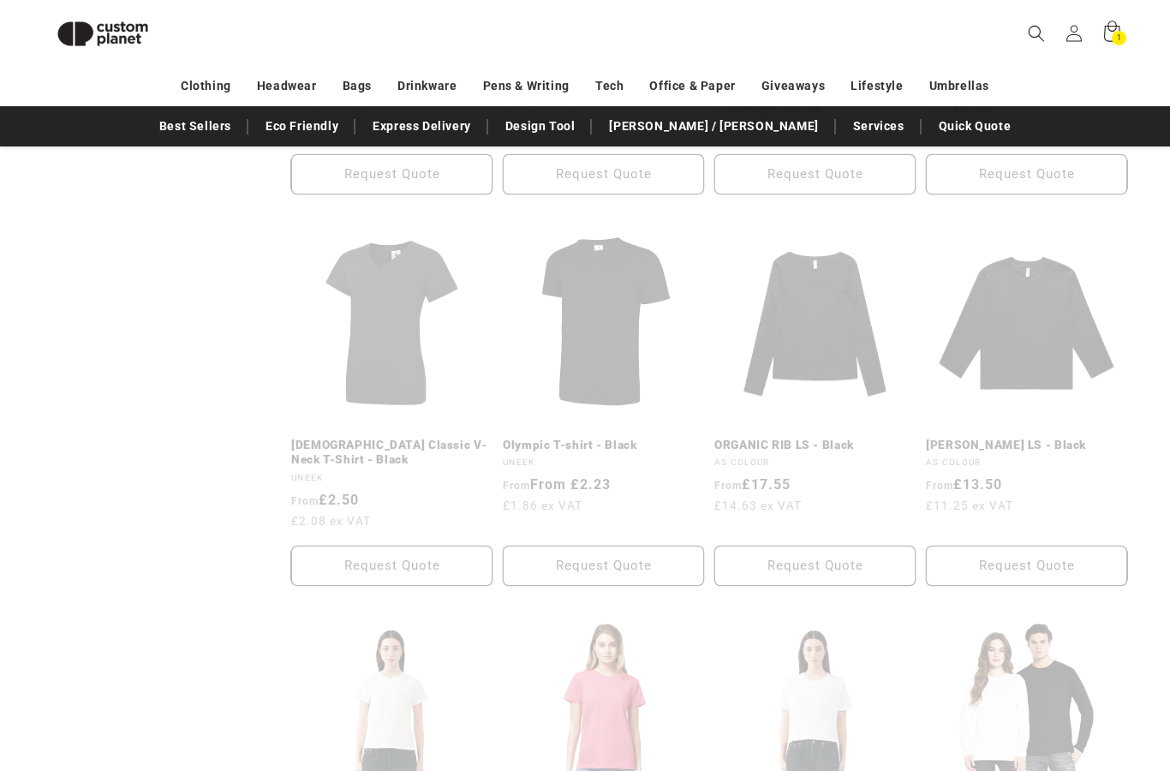
scroll to position [295, 0]
